Goal: Use online tool/utility: Use online tool/utility

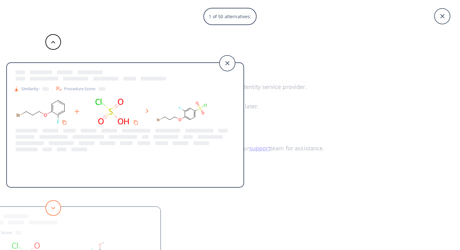
click at [54, 209] on icon at bounding box center [53, 208] width 4 height 3
click at [54, 208] on icon at bounding box center [53, 208] width 4 height 3
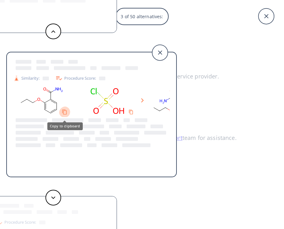
click at [65, 112] on icon "Copy to clipboard" at bounding box center [65, 112] width 6 height 6
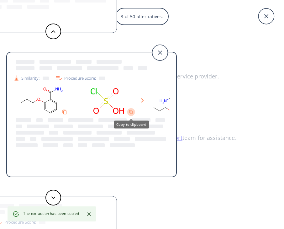
click at [131, 112] on icon "Copy to clipboard" at bounding box center [131, 112] width 4 height 4
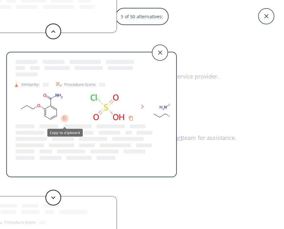
click at [65, 118] on icon "Copy to clipboard" at bounding box center [65, 118] width 4 height 4
